Goal: Register for event/course

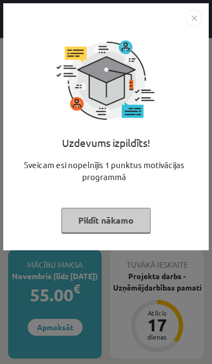
click at [127, 225] on button "Pildīt nākamo" at bounding box center [106, 220] width 89 height 25
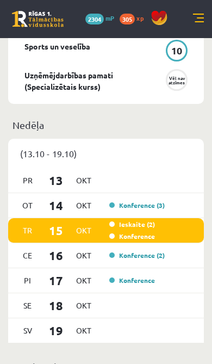
scroll to position [716, 0]
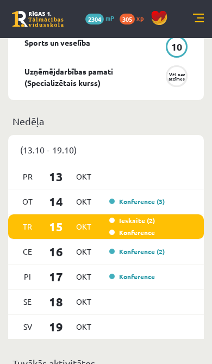
click at [160, 227] on div "Tr 15 Okt Ieskaite (2) Konference" at bounding box center [106, 227] width 196 height 25
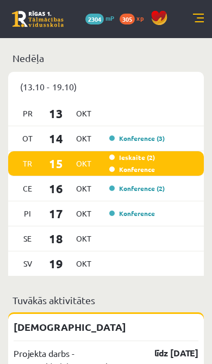
scroll to position [758, 0]
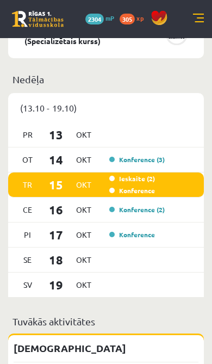
click at [95, 193] on span "Okt" at bounding box center [83, 184] width 23 height 17
click at [153, 183] on link "Ieskaite (2)" at bounding box center [132, 178] width 46 height 9
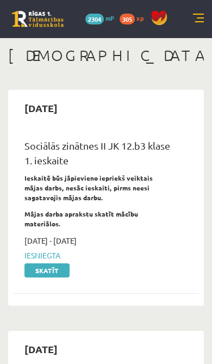
scroll to position [7, 0]
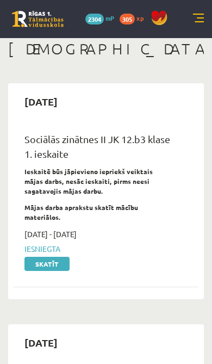
click at [194, 24] on link at bounding box center [198, 19] width 11 height 11
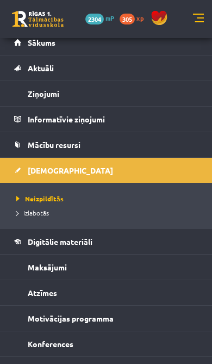
scroll to position [47, 0]
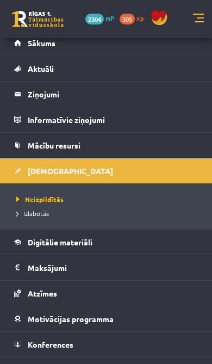
click at [61, 344] on span "Konferences" at bounding box center [51, 345] width 46 height 10
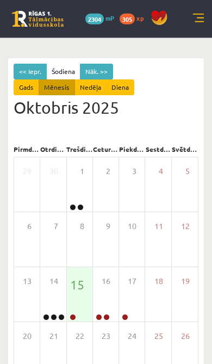
scroll to position [46, 0]
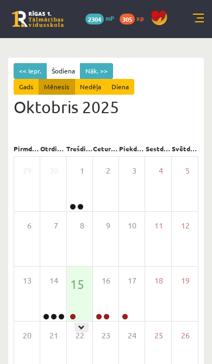
click at [78, 304] on div "15" at bounding box center [80, 294] width 26 height 54
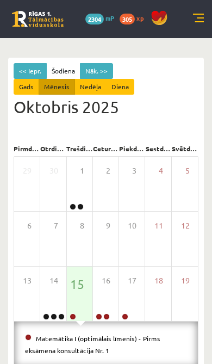
click at [133, 338] on link "Matemātika I (optimālais līmenis) - Pirms eksāmena konsultācija Nr. 1" at bounding box center [93, 344] width 136 height 21
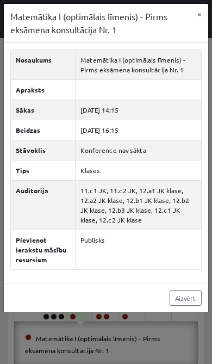
click at [185, 296] on link "Aizvērt" at bounding box center [186, 298] width 32 height 16
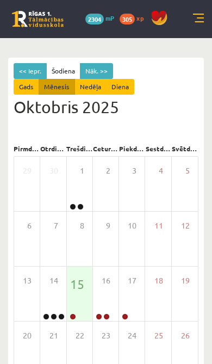
scroll to position [63, 0]
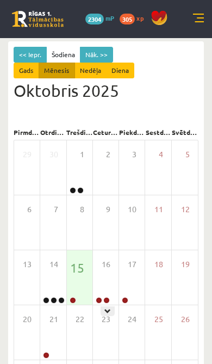
click at [109, 289] on div "16" at bounding box center [106, 278] width 26 height 54
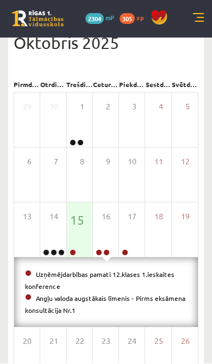
scroll to position [111, 0]
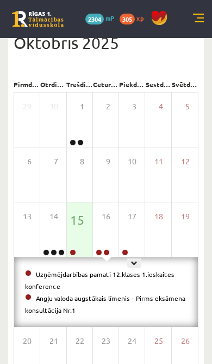
click at [137, 237] on div "17" at bounding box center [132, 230] width 26 height 54
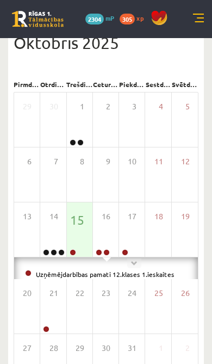
scroll to position [108, 0]
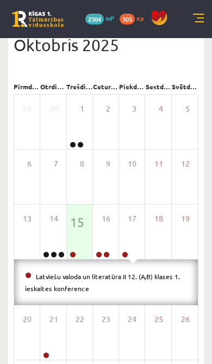
click at [67, 328] on div "22" at bounding box center [80, 333] width 26 height 54
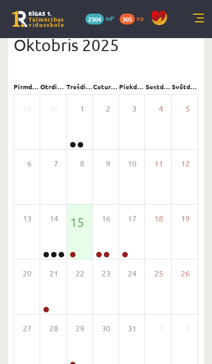
scroll to position [108, 0]
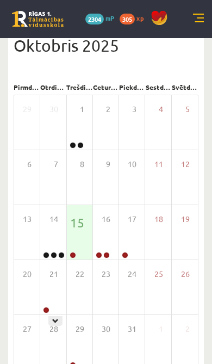
click at [56, 305] on div "21" at bounding box center [53, 287] width 26 height 54
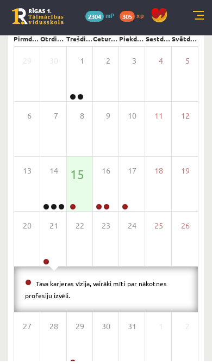
scroll to position [154, 0]
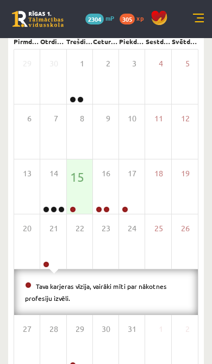
click at [82, 324] on span "29" at bounding box center [80, 330] width 9 height 12
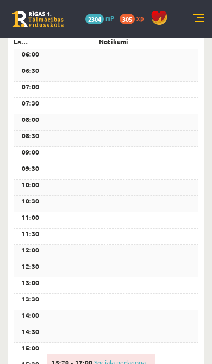
click at [78, 310] on div "13:30" at bounding box center [106, 302] width 185 height 16
